Goal: Task Accomplishment & Management: Complete application form

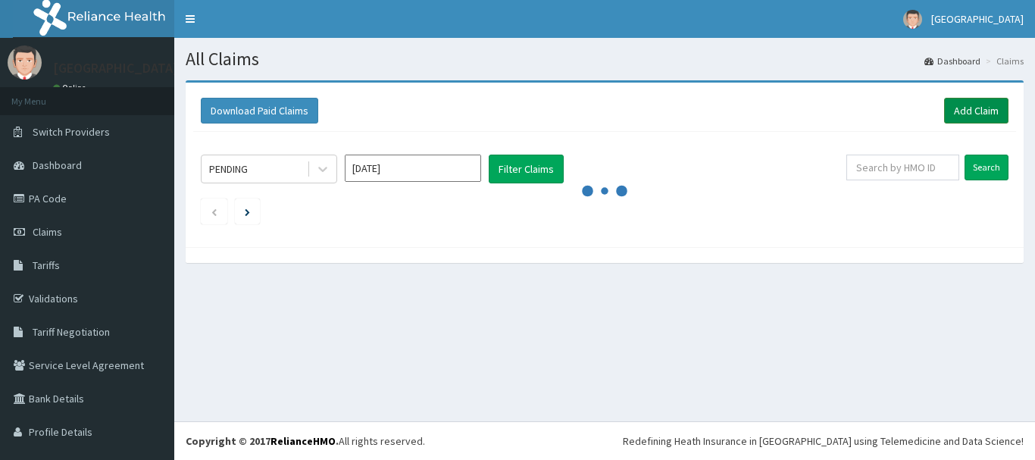
click at [960, 114] on link "Add Claim" at bounding box center [976, 111] width 64 height 26
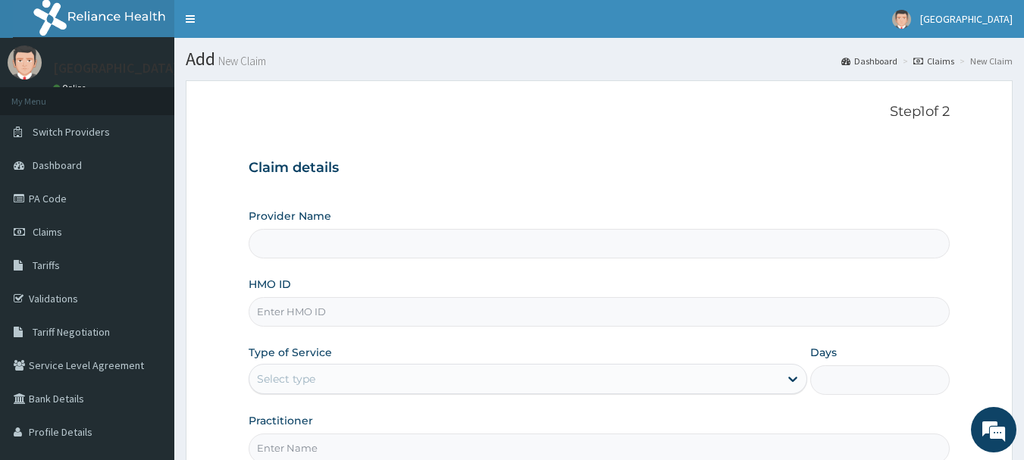
click at [425, 308] on input "HMO ID" at bounding box center [600, 312] width 702 height 30
type input "Ibijola Medical center"
paste input "RBN/10173/A"
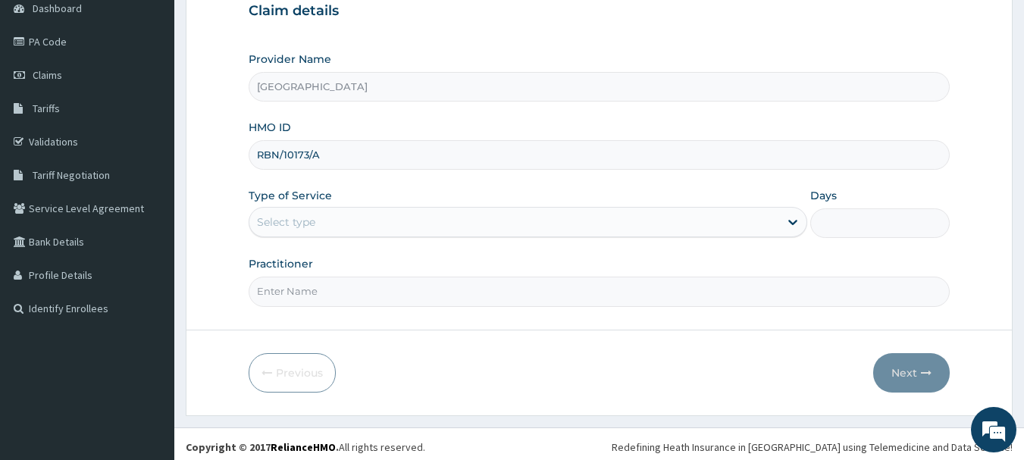
scroll to position [163, 0]
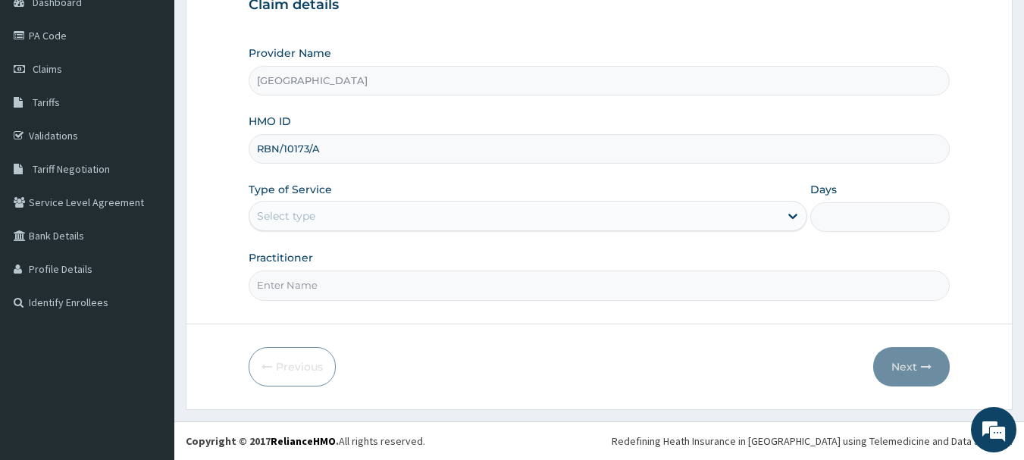
type input "RBN/10173/A"
click at [407, 213] on div "Select type" at bounding box center [514, 216] width 530 height 24
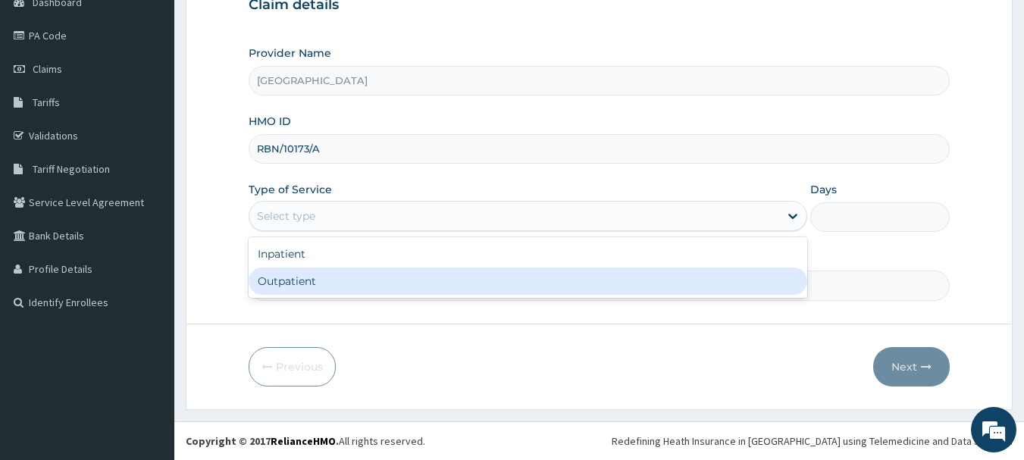
click at [362, 286] on div "Outpatient" at bounding box center [528, 281] width 559 height 27
type input "1"
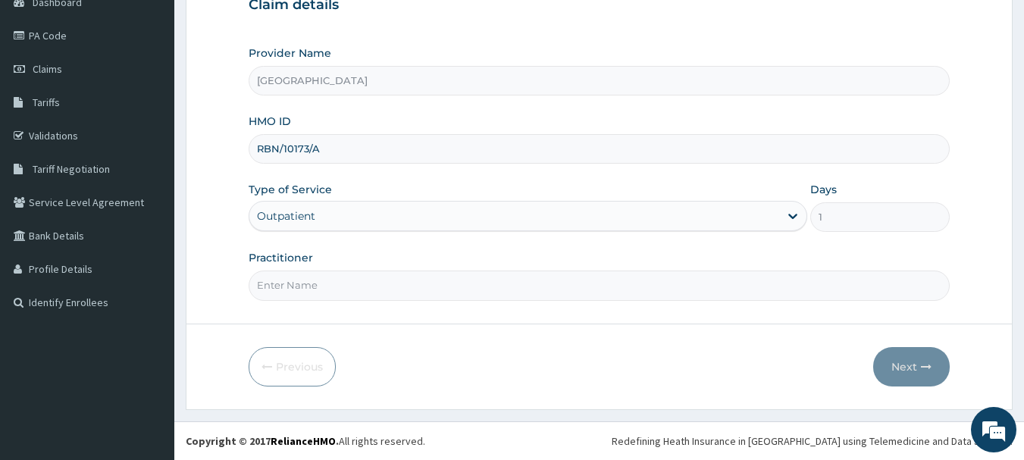
click at [399, 293] on input "Practitioner" at bounding box center [600, 286] width 702 height 30
type input "DR KARINA"
click at [904, 357] on button "Next" at bounding box center [911, 366] width 77 height 39
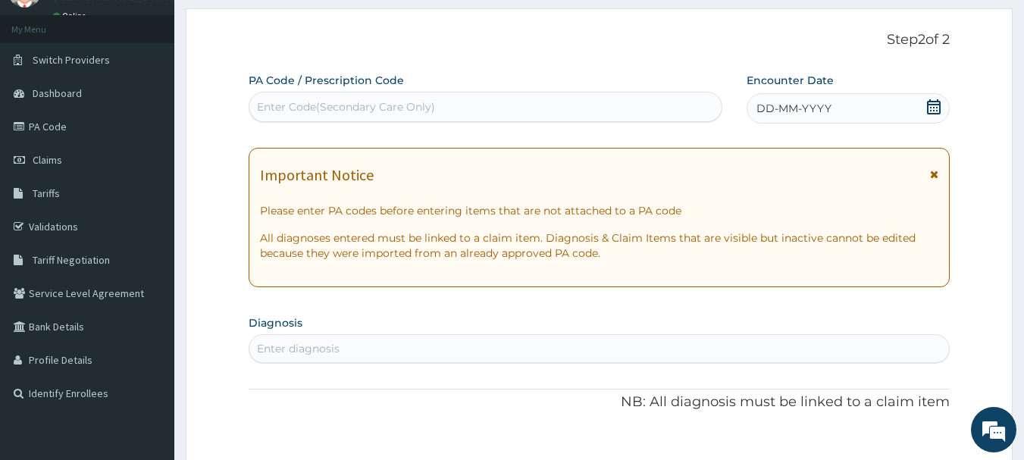
scroll to position [11, 0]
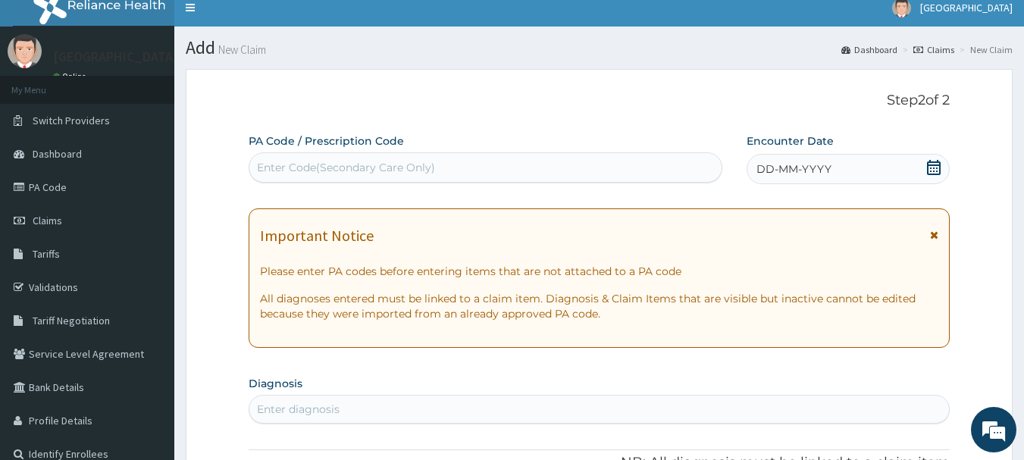
click at [431, 166] on div "Enter Code(Secondary Care Only)" at bounding box center [346, 167] width 178 height 15
type input "PA/IF282C"
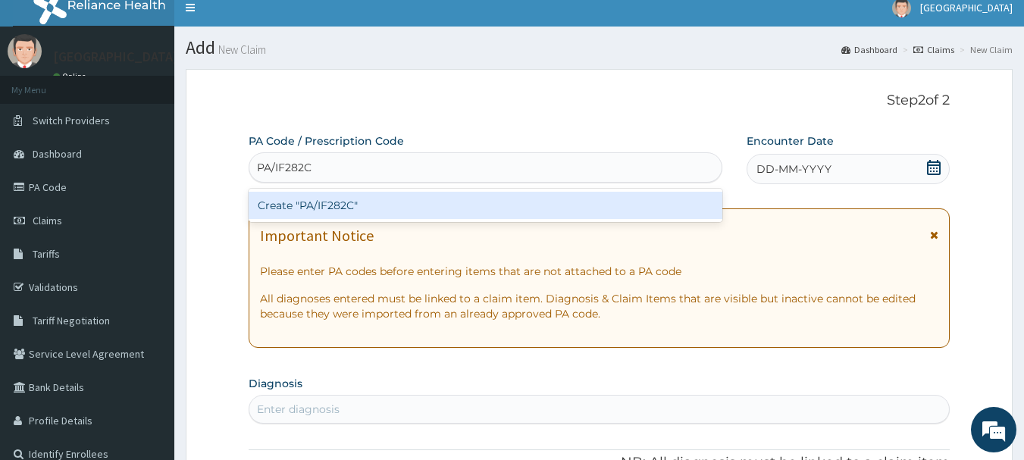
click at [515, 210] on div "Create "PA/IF282C"" at bounding box center [486, 205] width 474 height 27
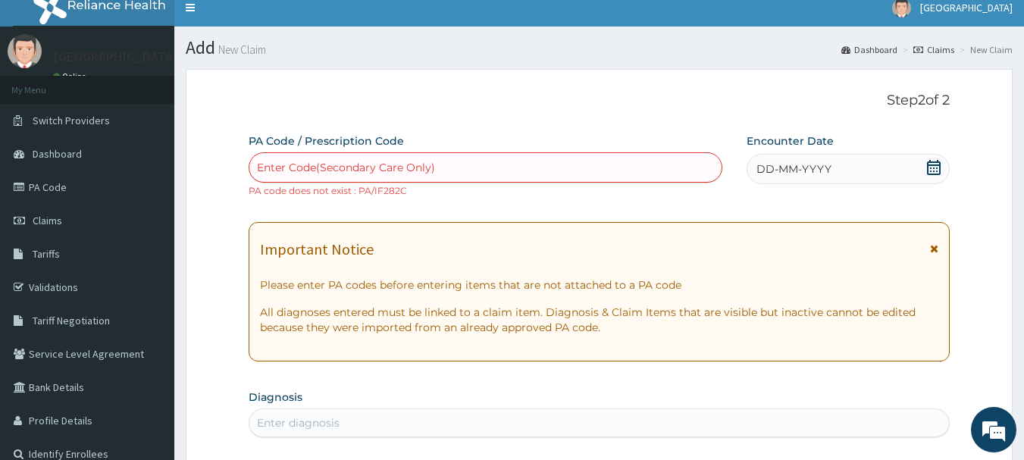
click at [415, 164] on div "Enter Code(Secondary Care Only)" at bounding box center [346, 167] width 178 height 15
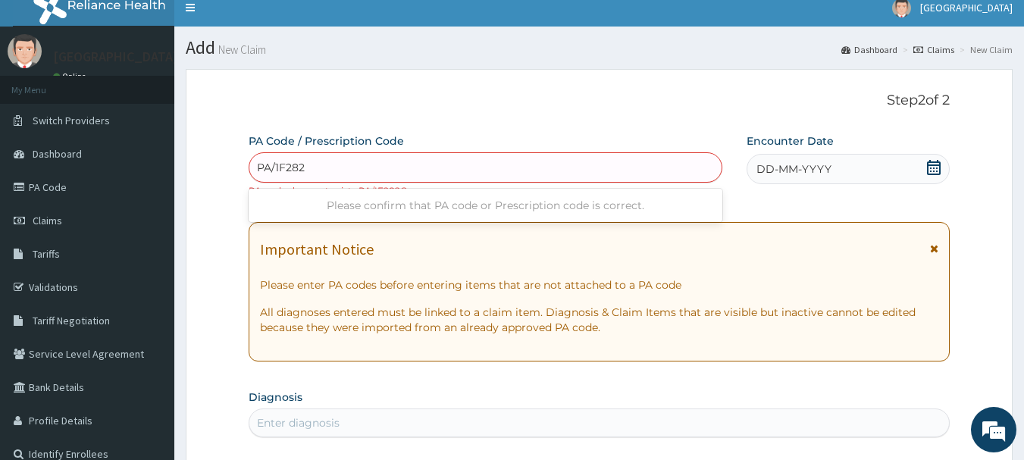
type input "PA/1F282C"
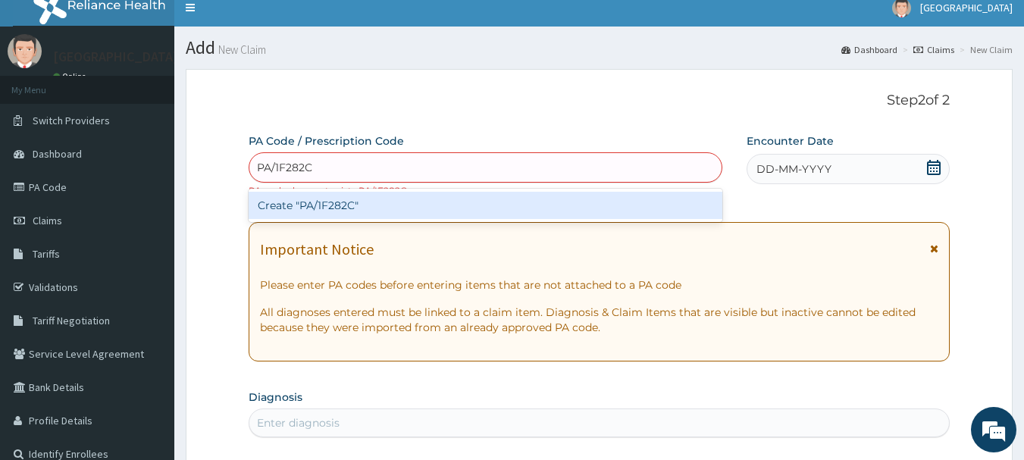
click at [416, 206] on div "Create "PA/1F282C"" at bounding box center [486, 205] width 474 height 27
